Goal: Task Accomplishment & Management: Use online tool/utility

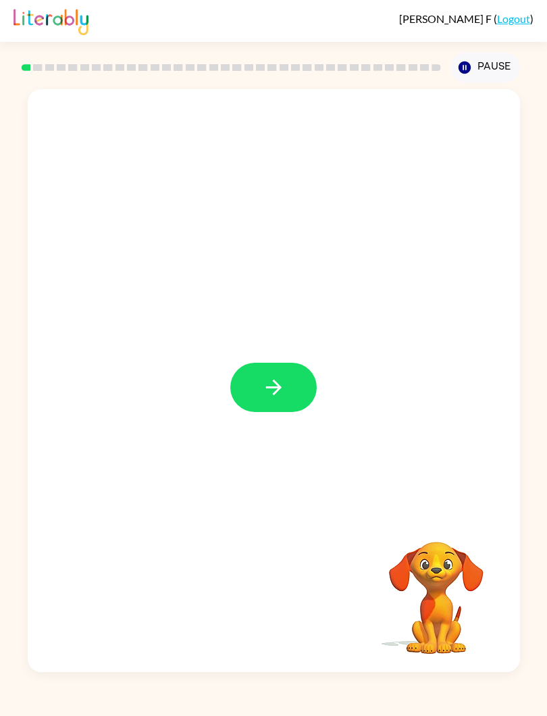
click at [279, 396] on icon "button" at bounding box center [274, 387] width 24 height 24
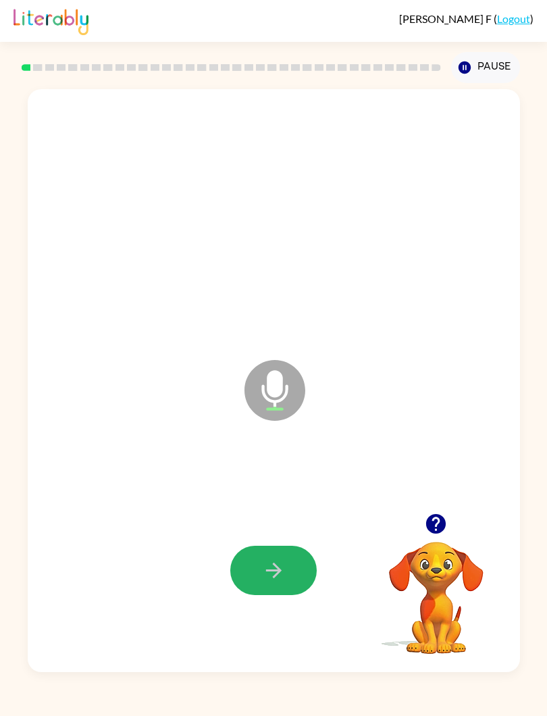
click at [286, 568] on button "button" at bounding box center [273, 570] width 86 height 49
click at [282, 573] on icon "button" at bounding box center [274, 570] width 24 height 24
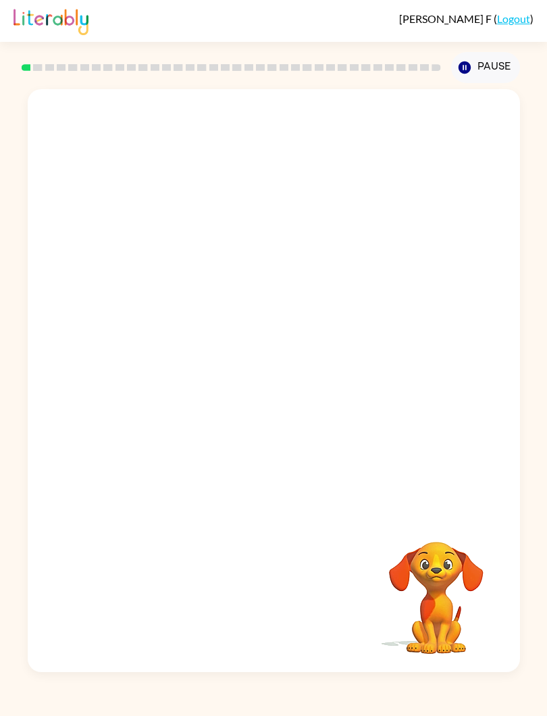
click at [545, 446] on div "Your browser must support playing .mp4 files to use Literably. Please try using…" at bounding box center [273, 377] width 547 height 589
click at [309, 567] on div at bounding box center [273, 570] width 86 height 49
click at [303, 563] on div at bounding box center [273, 570] width 86 height 49
click at [303, 562] on div at bounding box center [273, 570] width 86 height 49
click at [286, 571] on div at bounding box center [273, 570] width 86 height 49
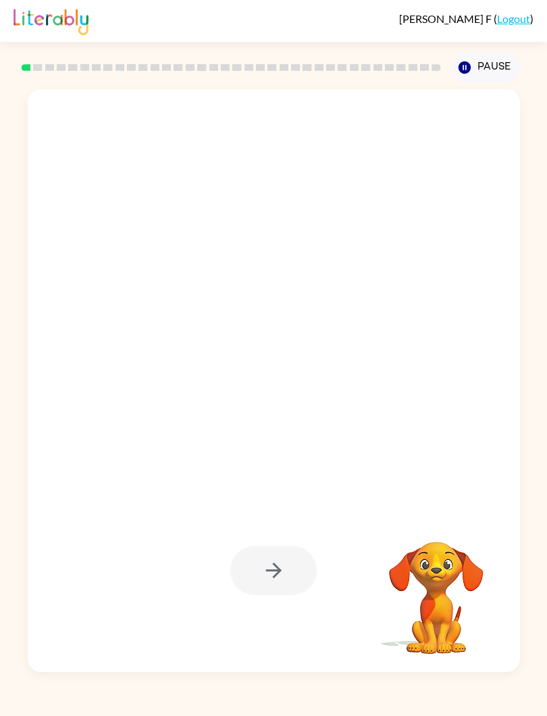
click at [285, 570] on div at bounding box center [273, 570] width 86 height 49
click at [300, 571] on div at bounding box center [273, 570] width 86 height 49
click at [285, 577] on div at bounding box center [273, 570] width 86 height 49
click at [500, 274] on div at bounding box center [273, 204] width 465 height 176
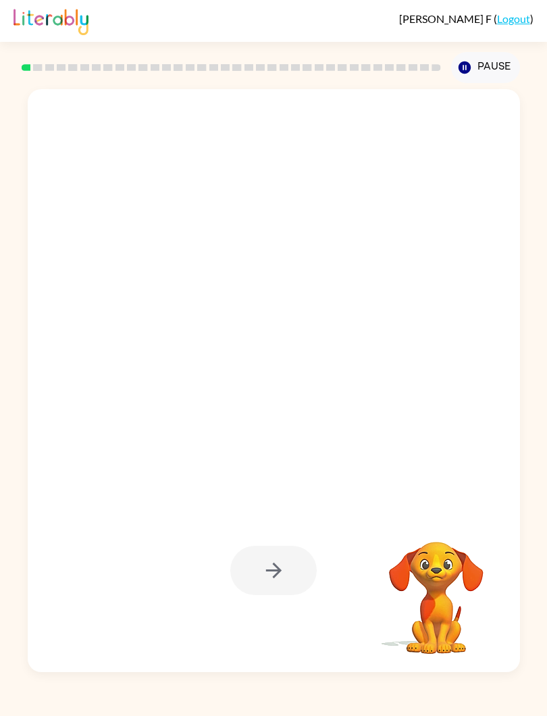
click at [279, 571] on div at bounding box center [273, 570] width 86 height 49
click at [288, 573] on div at bounding box center [273, 570] width 86 height 49
click at [295, 567] on div at bounding box center [273, 570] width 86 height 49
click at [271, 577] on div at bounding box center [273, 570] width 86 height 49
click at [272, 575] on div at bounding box center [273, 570] width 86 height 49
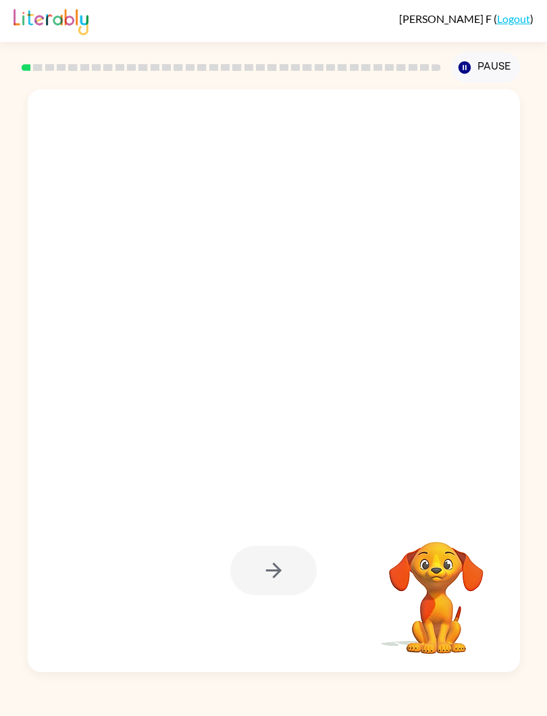
click at [272, 575] on div at bounding box center [273, 570] width 86 height 49
click at [265, 574] on div at bounding box center [273, 570] width 86 height 49
click at [307, 576] on div at bounding box center [273, 570] width 86 height 49
click at [10, 41] on div "[PERSON_NAME] ( Logout )" at bounding box center [273, 21] width 547 height 42
click at [287, 558] on div at bounding box center [273, 570] width 86 height 49
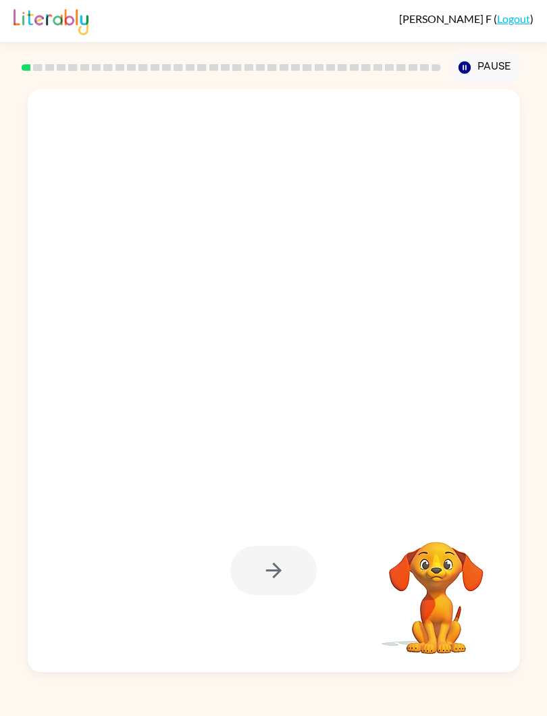
click at [273, 584] on div at bounding box center [273, 570] width 86 height 49
click at [273, 573] on div at bounding box center [273, 570] width 86 height 49
click at [251, 562] on div at bounding box center [273, 570] width 86 height 49
click at [251, 561] on div at bounding box center [273, 570] width 86 height 49
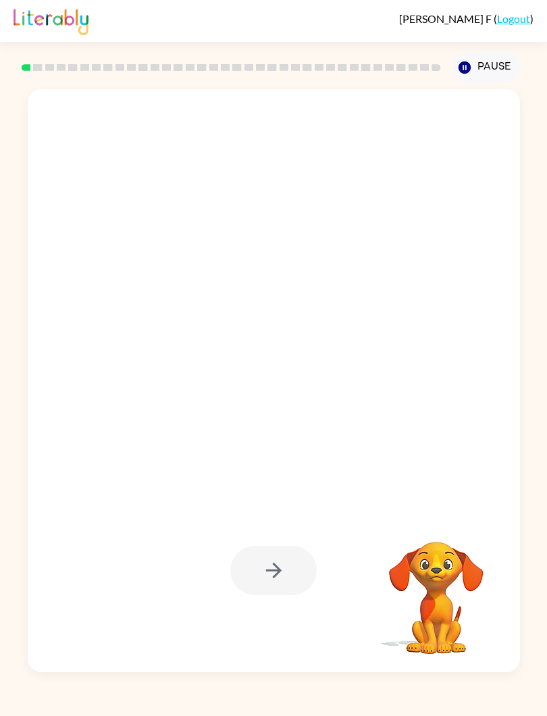
click at [248, 574] on div at bounding box center [273, 570] width 86 height 49
click at [249, 542] on div at bounding box center [273, 570] width 465 height 176
click at [226, 602] on div at bounding box center [273, 570] width 465 height 176
click at [276, 567] on div at bounding box center [273, 570] width 86 height 49
click at [275, 567] on div at bounding box center [273, 570] width 86 height 49
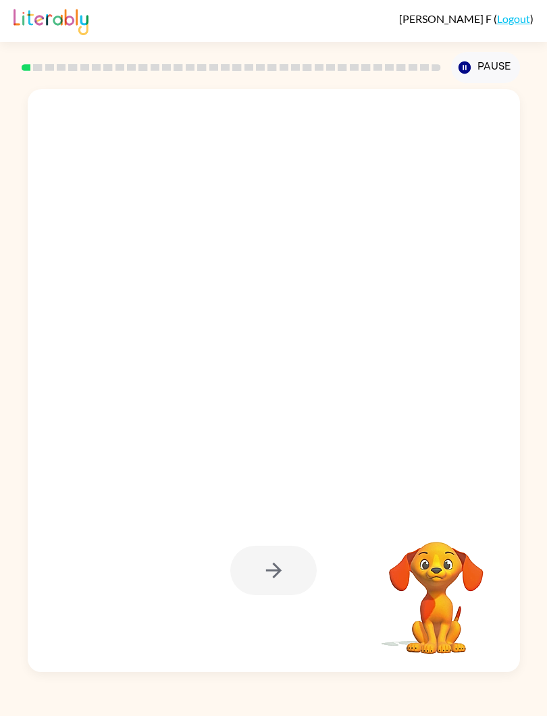
click at [286, 559] on div at bounding box center [273, 570] width 86 height 49
click at [267, 558] on div at bounding box center [273, 570] width 86 height 49
click at [434, 608] on video "Your browser must support playing .mp4 files to use Literably. Please try using…" at bounding box center [436, 588] width 135 height 135
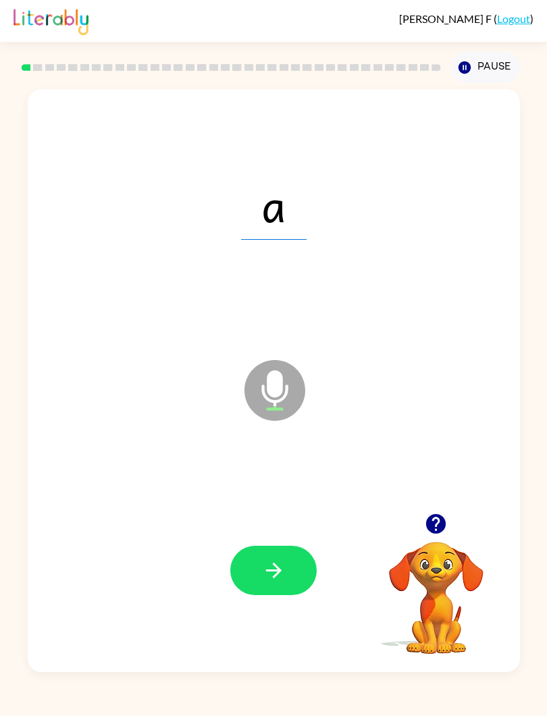
click at [285, 576] on icon "button" at bounding box center [274, 570] width 24 height 24
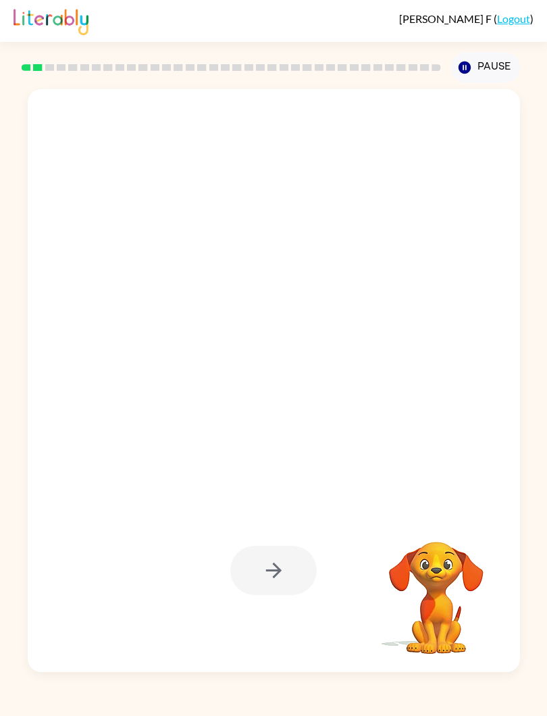
click at [285, 563] on div at bounding box center [273, 570] width 86 height 49
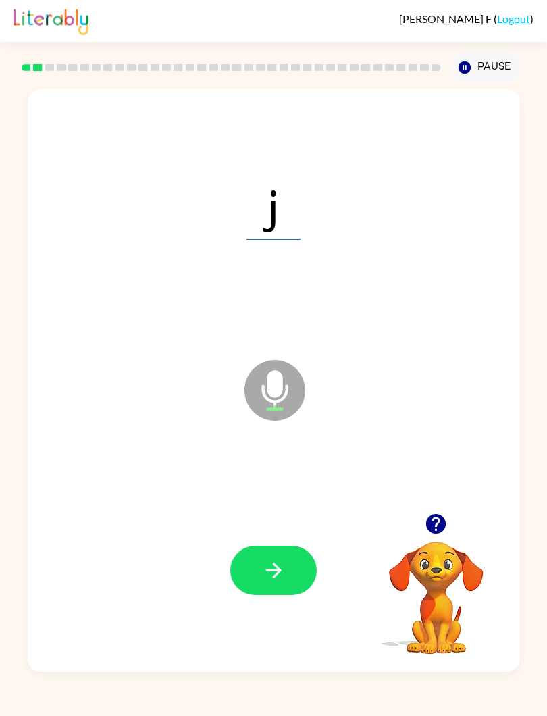
click at [272, 568] on icon "button" at bounding box center [274, 570] width 24 height 24
click at [267, 576] on icon "button" at bounding box center [274, 570] width 24 height 24
click at [264, 575] on icon "button" at bounding box center [274, 570] width 24 height 24
click at [298, 554] on button "button" at bounding box center [273, 570] width 86 height 49
click at [290, 571] on button "button" at bounding box center [273, 570] width 86 height 49
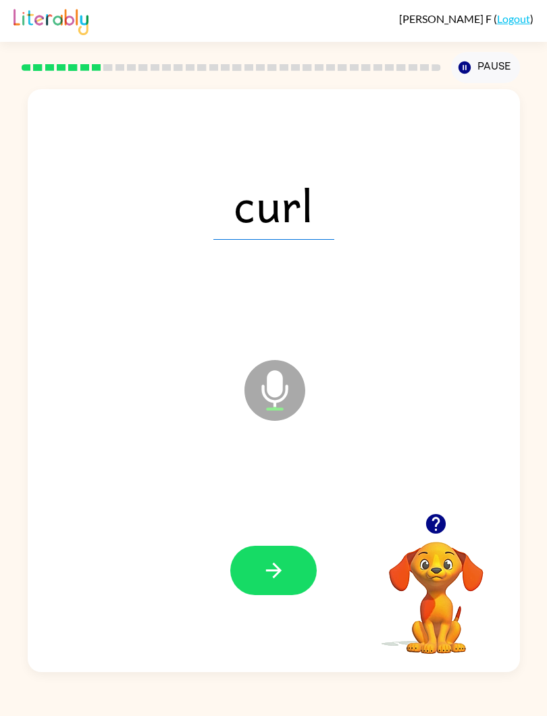
click at [290, 557] on button "button" at bounding box center [273, 570] width 86 height 49
click at [276, 562] on icon "button" at bounding box center [274, 570] width 24 height 24
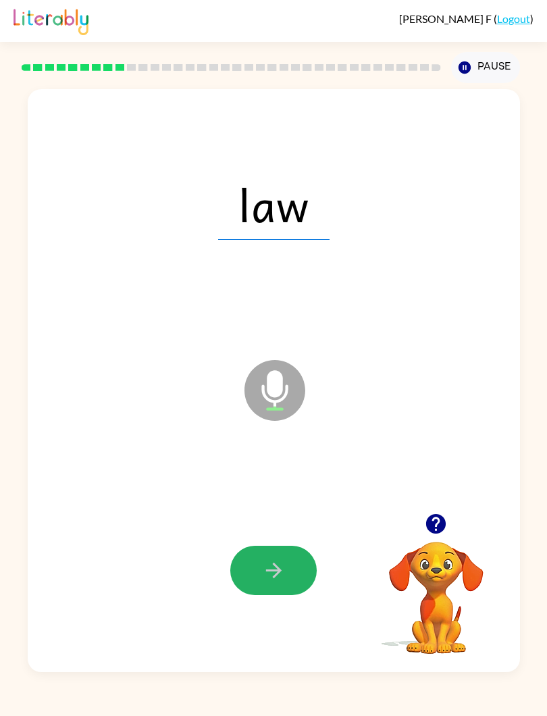
click at [266, 565] on icon "button" at bounding box center [274, 570] width 24 height 24
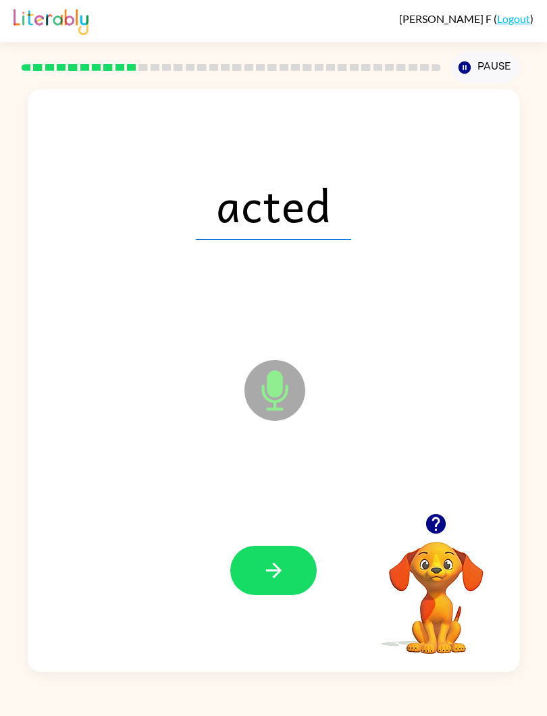
click at [273, 402] on icon "Microphone The Microphone is here when it is your turn to talk" at bounding box center [342, 407] width 203 height 101
click at [259, 389] on icon at bounding box center [274, 390] width 61 height 61
click at [249, 571] on button "button" at bounding box center [273, 570] width 86 height 49
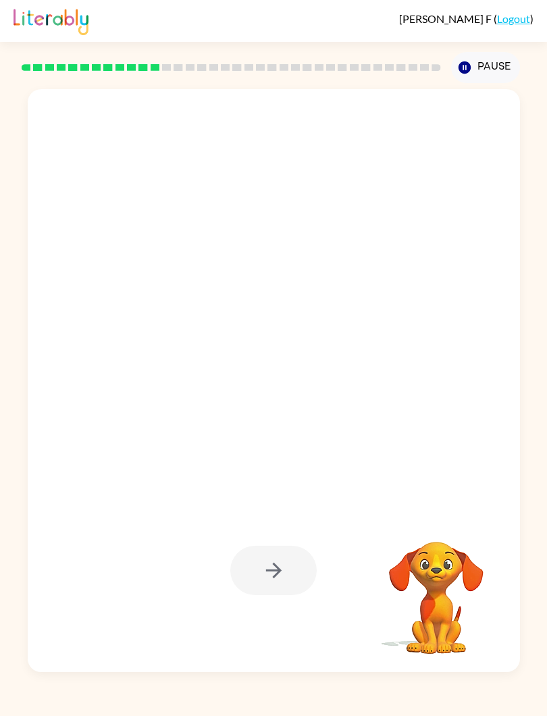
click at [284, 566] on div at bounding box center [273, 570] width 86 height 49
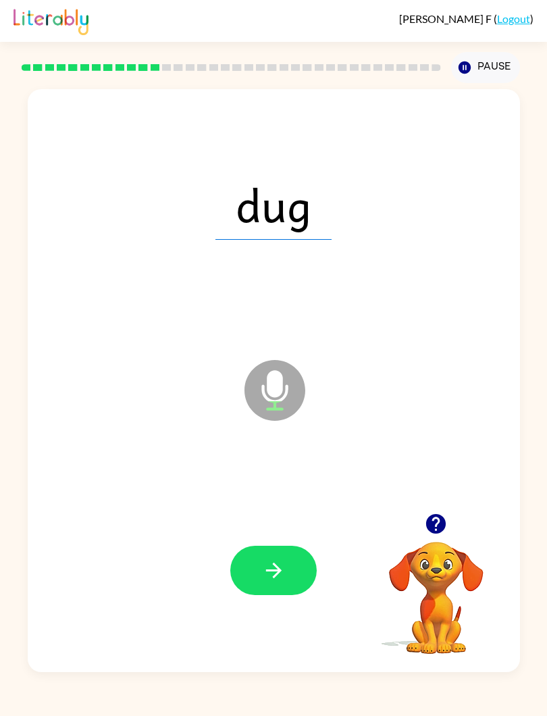
click at [280, 579] on icon "button" at bounding box center [274, 570] width 24 height 24
click at [279, 579] on div at bounding box center [273, 570] width 86 height 49
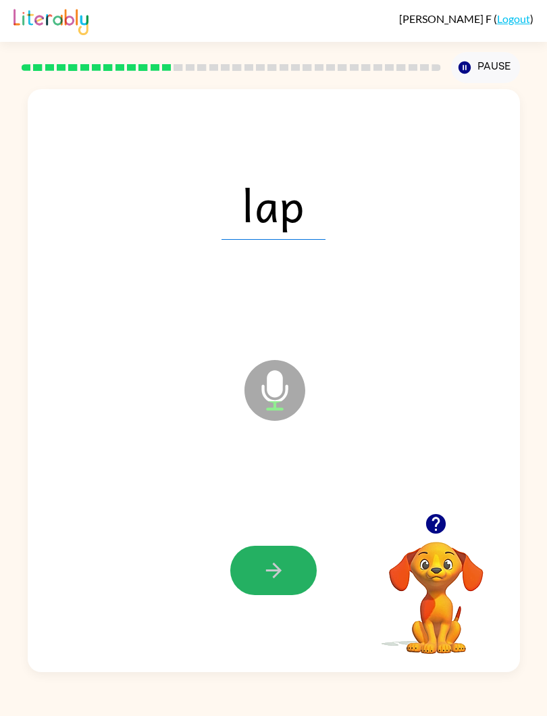
click at [271, 567] on icon "button" at bounding box center [274, 570] width 24 height 24
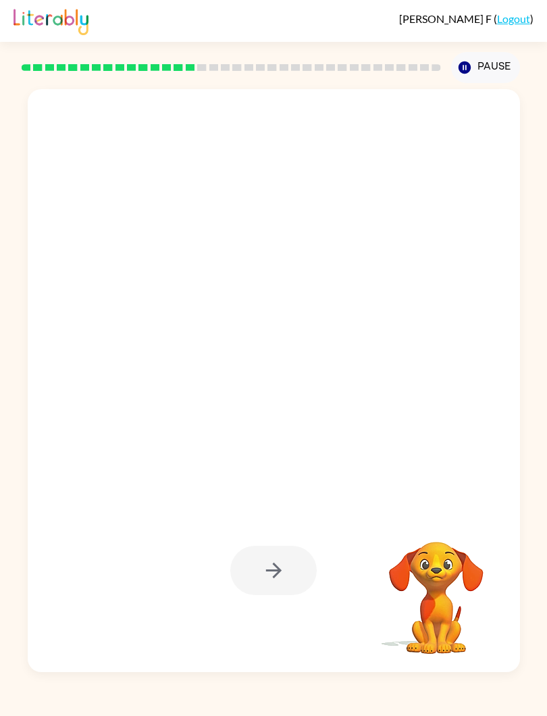
click at [311, 596] on div at bounding box center [273, 570] width 465 height 176
click at [292, 571] on div at bounding box center [273, 570] width 86 height 49
click at [305, 578] on div at bounding box center [273, 570] width 86 height 49
click at [285, 579] on div at bounding box center [273, 570] width 86 height 49
click at [462, 614] on video "Your browser must support playing .mp4 files to use Literably. Please try using…" at bounding box center [436, 588] width 135 height 135
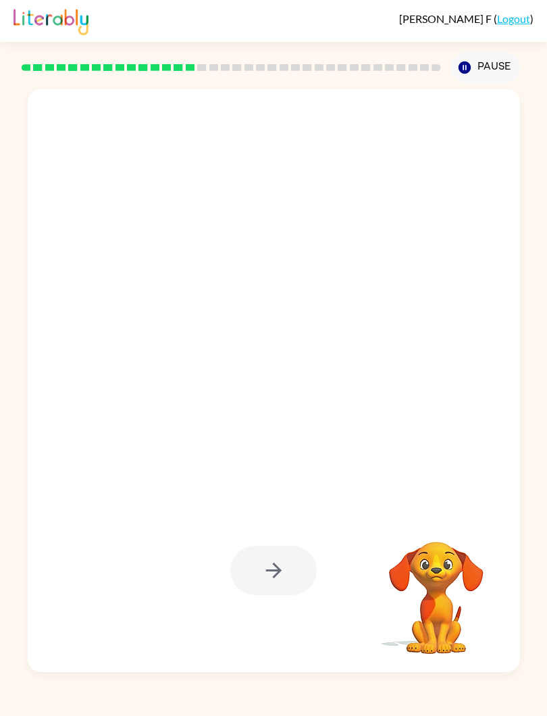
click at [468, 75] on icon "Pause" at bounding box center [464, 67] width 15 height 15
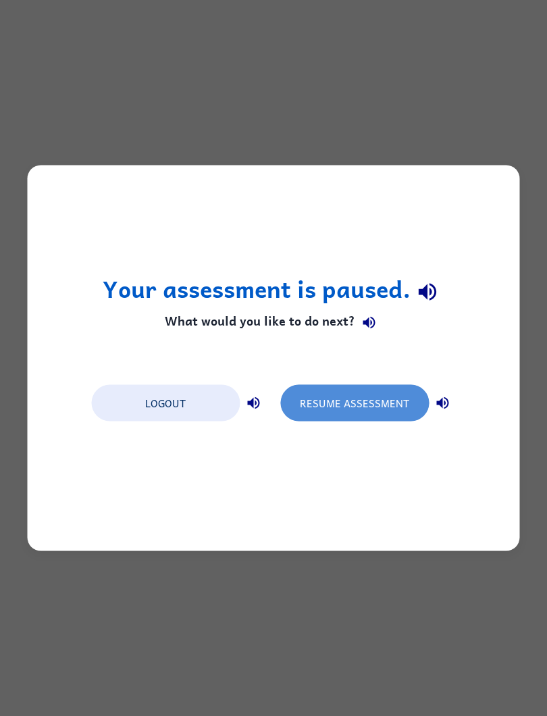
click at [355, 415] on button "Resume Assessment" at bounding box center [354, 403] width 149 height 36
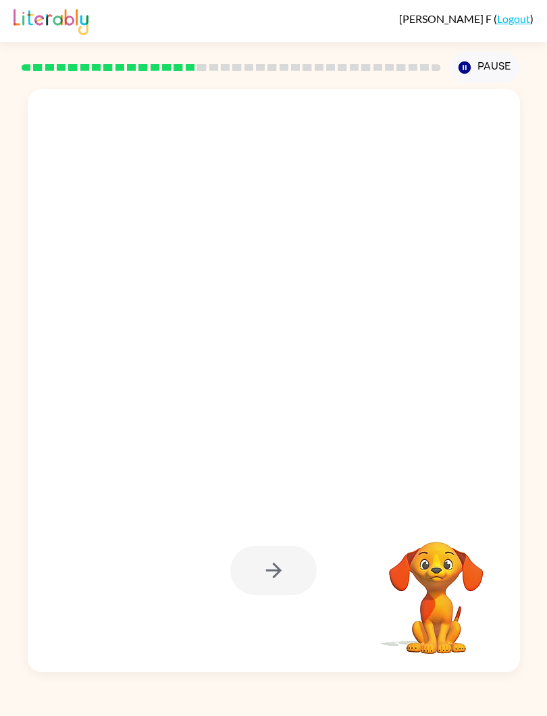
click at [371, 406] on div at bounding box center [241, 356] width 400 height 114
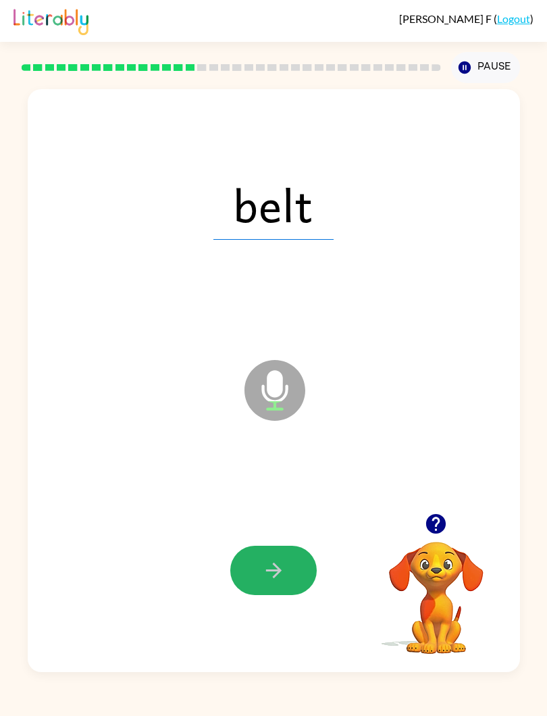
click at [288, 571] on button "button" at bounding box center [273, 570] width 86 height 49
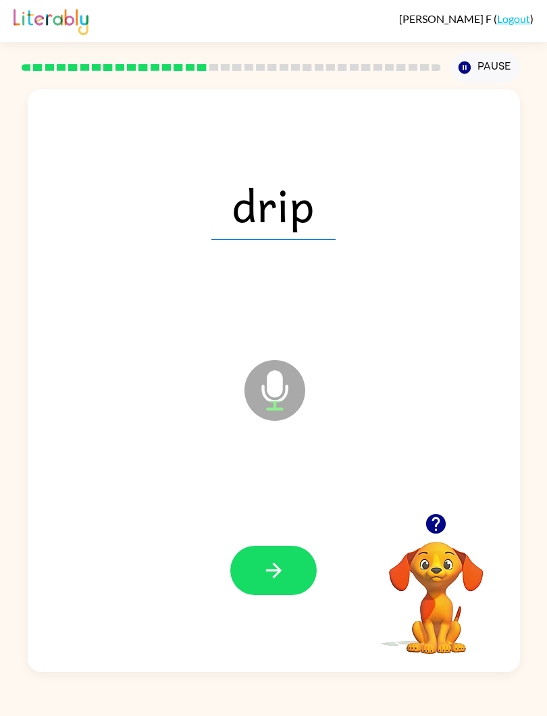
click at [287, 560] on button "button" at bounding box center [273, 570] width 86 height 49
click at [538, 87] on div "such Microphone The Microphone is here when it is your turn to talk Your browse…" at bounding box center [273, 377] width 547 height 589
click at [277, 573] on icon "button" at bounding box center [274, 570] width 24 height 24
click at [268, 567] on icon "button" at bounding box center [274, 570] width 24 height 24
click at [288, 574] on button "button" at bounding box center [273, 570] width 86 height 49
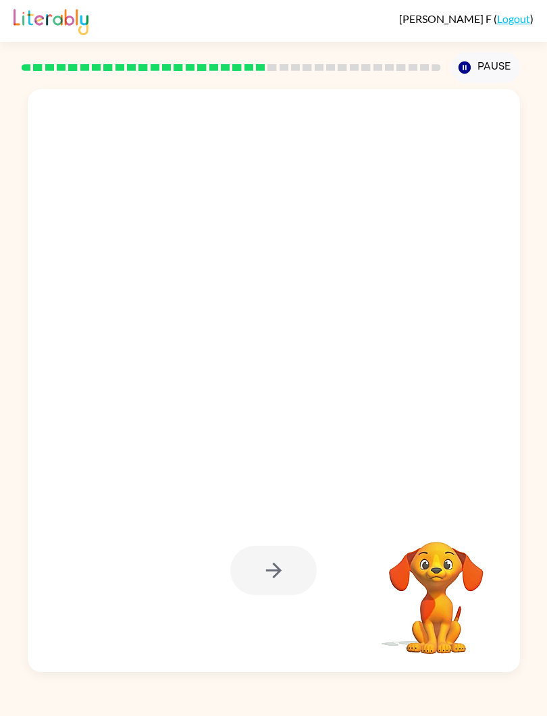
click at [298, 576] on div at bounding box center [273, 570] width 86 height 49
click at [300, 567] on div at bounding box center [273, 570] width 86 height 49
click at [475, 70] on button "Pause Pause" at bounding box center [485, 67] width 69 height 31
click at [469, 71] on icon "button" at bounding box center [464, 67] width 12 height 12
click at [289, 598] on div at bounding box center [273, 570] width 465 height 176
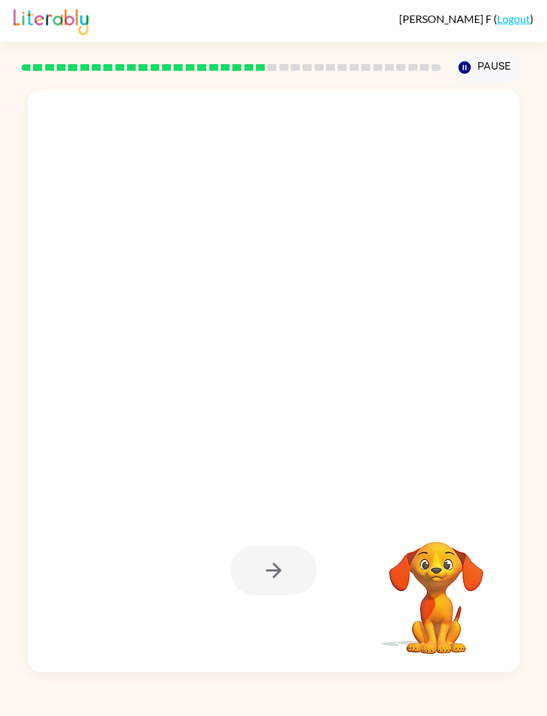
click at [276, 587] on div at bounding box center [273, 570] width 86 height 49
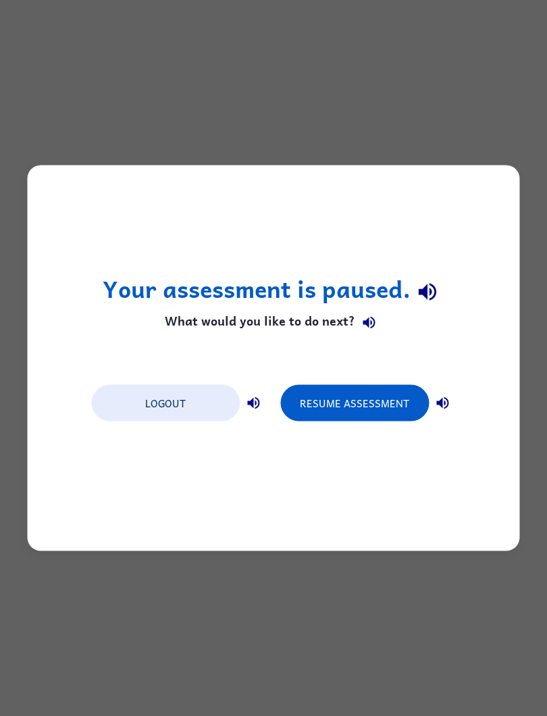
click at [356, 403] on button "Resume Assessment" at bounding box center [354, 403] width 149 height 36
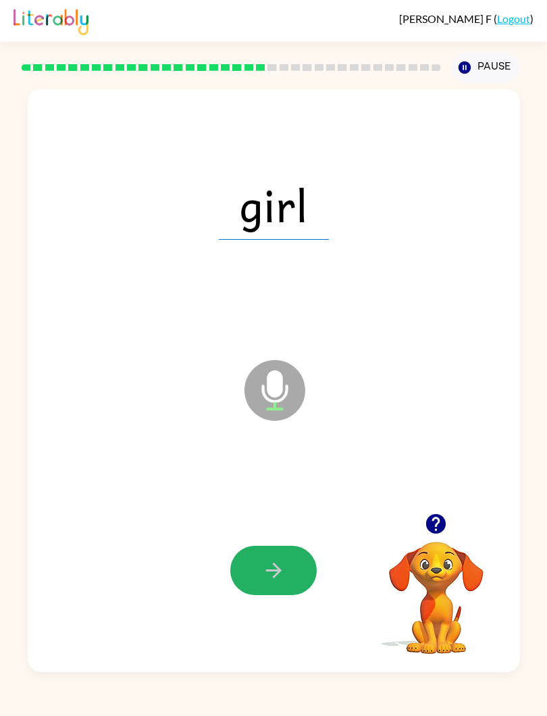
click at [265, 570] on icon "button" at bounding box center [274, 570] width 24 height 24
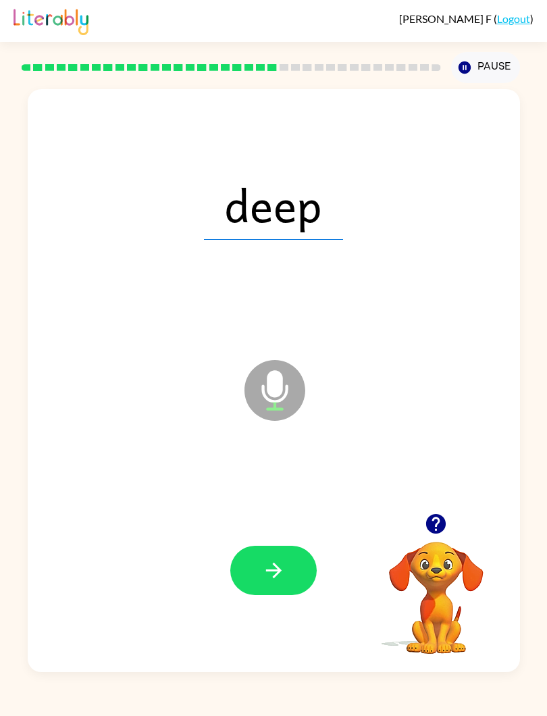
click at [294, 579] on button "button" at bounding box center [273, 570] width 86 height 49
click at [278, 561] on icon "button" at bounding box center [274, 570] width 24 height 24
click at [254, 563] on button "button" at bounding box center [273, 570] width 86 height 49
click at [274, 580] on icon "button" at bounding box center [274, 570] width 24 height 24
click at [271, 567] on icon "button" at bounding box center [274, 570] width 24 height 24
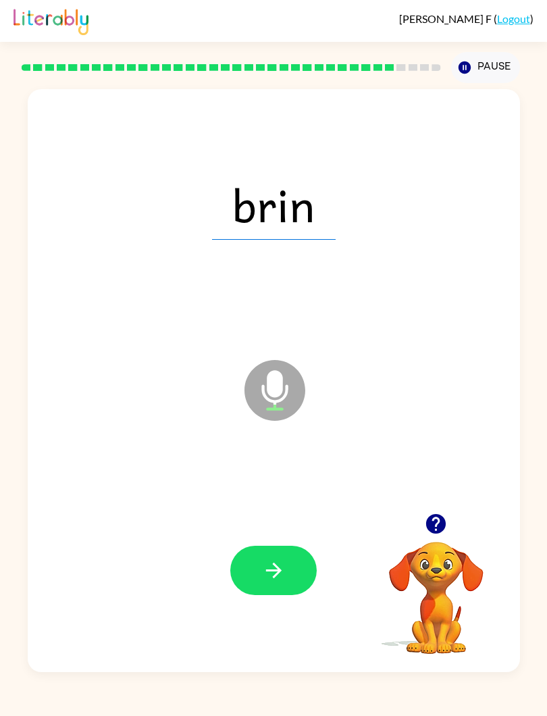
click at [269, 549] on button "button" at bounding box center [273, 570] width 86 height 49
click at [292, 558] on button "button" at bounding box center [273, 570] width 86 height 49
